Goal: Transaction & Acquisition: Purchase product/service

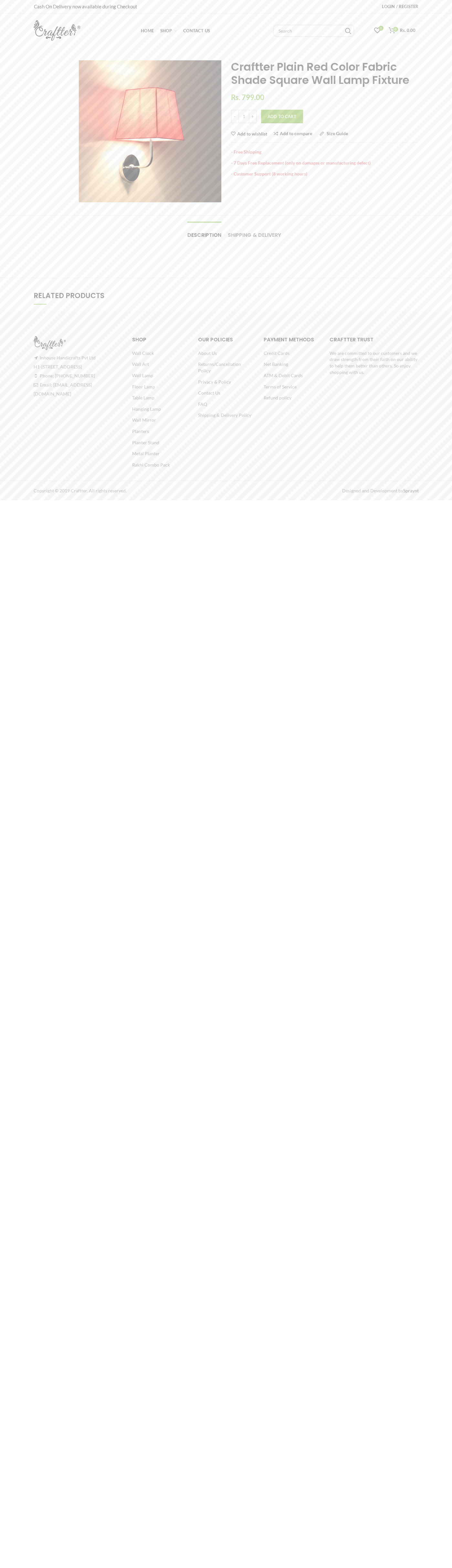
click at [197, 30] on span "Contact Us" at bounding box center [197, 30] width 27 height 5
click at [282, 117] on button "Add to Cart" at bounding box center [281, 116] width 42 height 13
